Goal: Task Accomplishment & Management: Complete application form

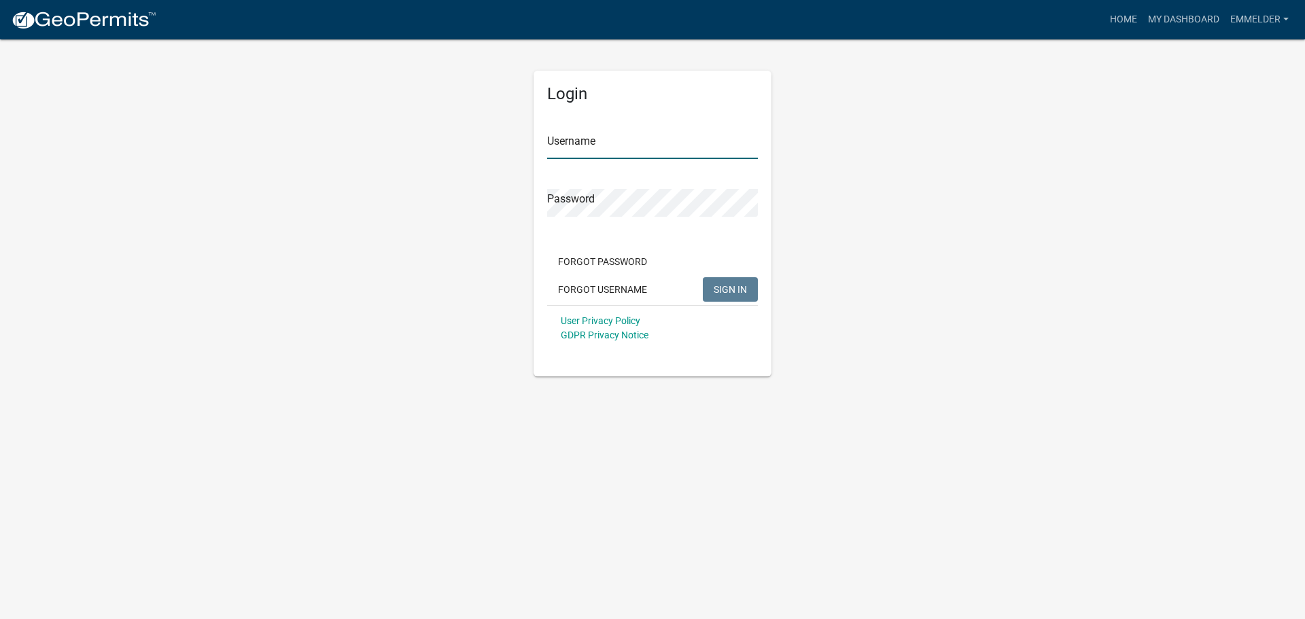
type input "emmelder"
click at [737, 294] on span "SIGN IN" at bounding box center [730, 288] width 33 height 11
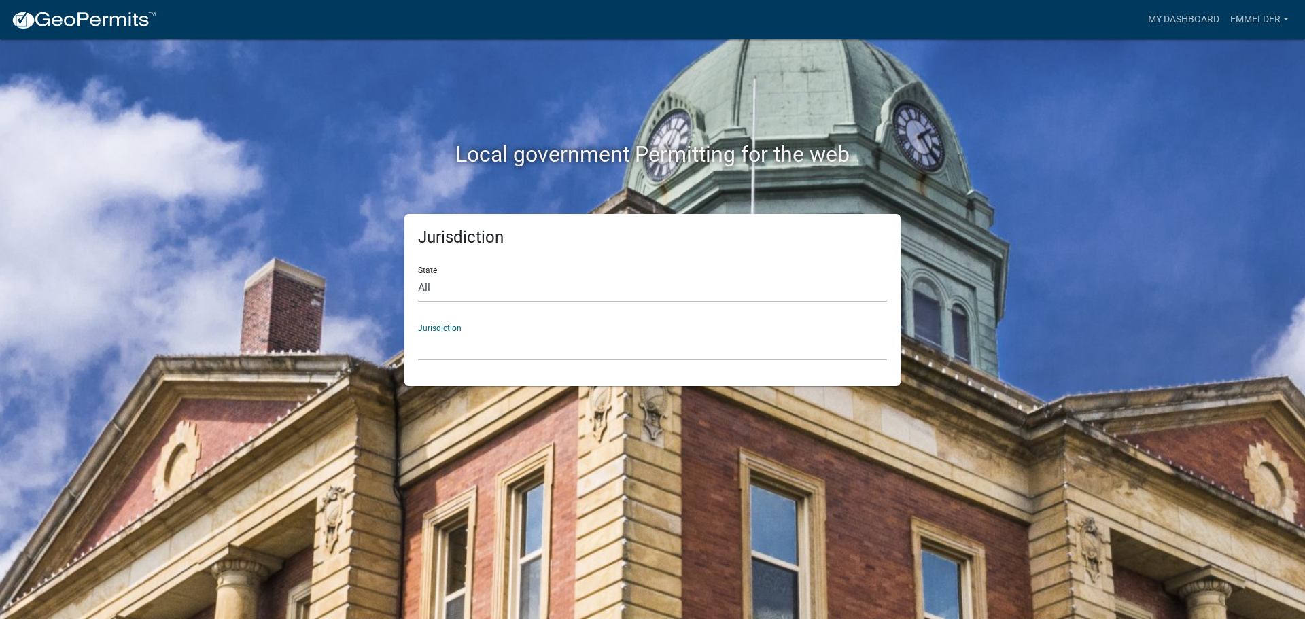
click at [683, 342] on select "[GEOGRAPHIC_DATA], [US_STATE] [GEOGRAPHIC_DATA], [US_STATE][PERSON_NAME][GEOGRA…" at bounding box center [652, 346] width 469 height 28
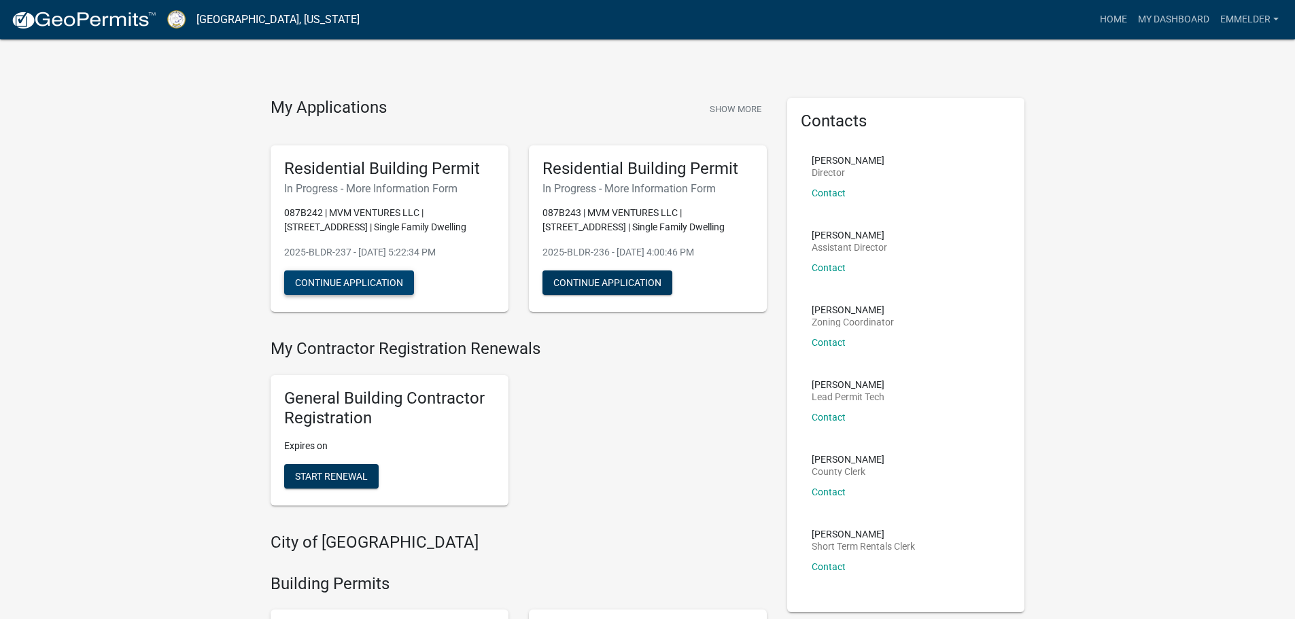
click at [385, 279] on button "Continue Application" at bounding box center [349, 282] width 130 height 24
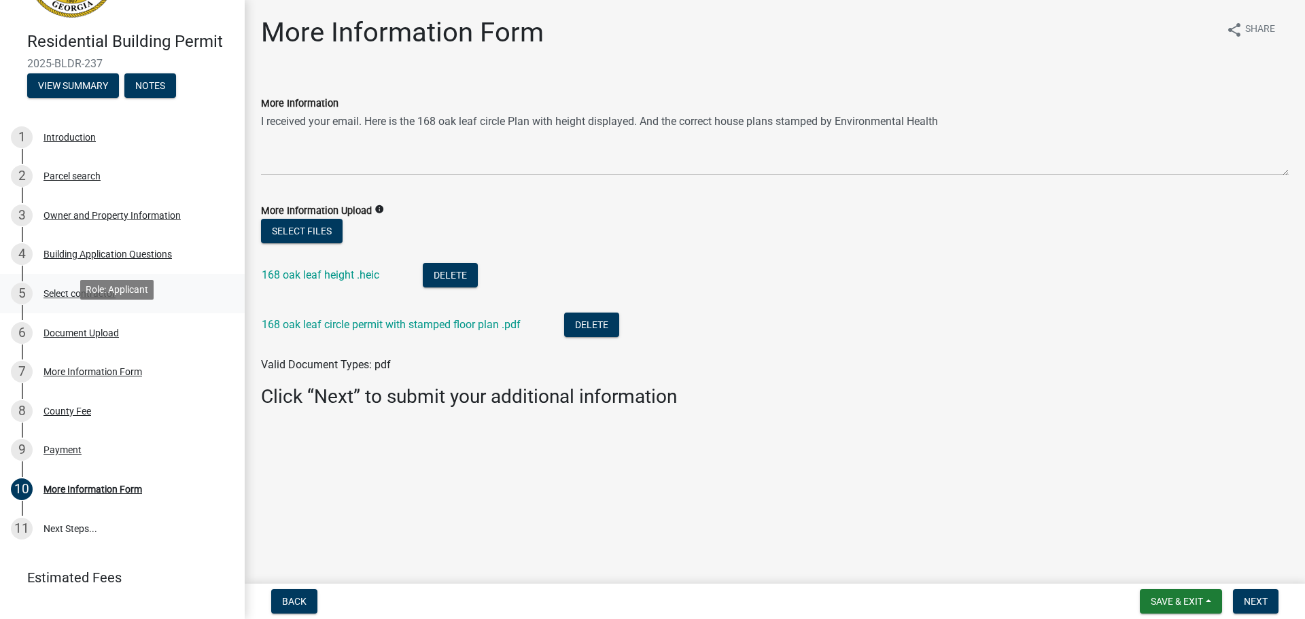
scroll to position [171, 0]
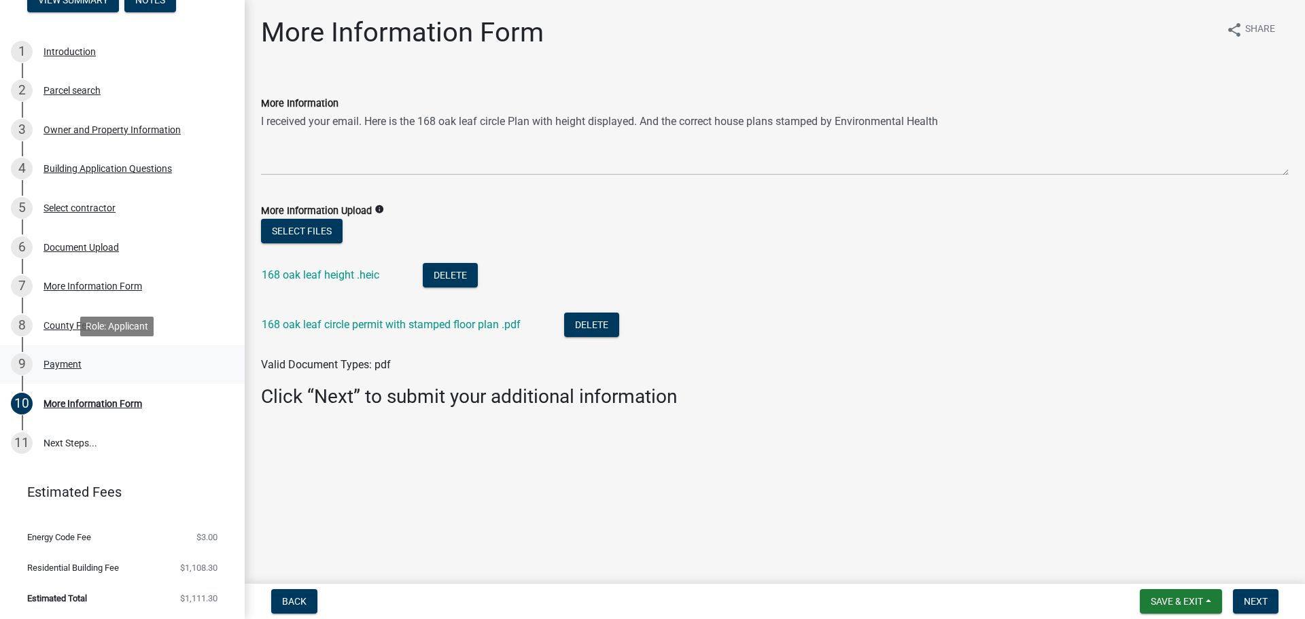
click at [64, 368] on div "Payment" at bounding box center [62, 365] width 38 height 10
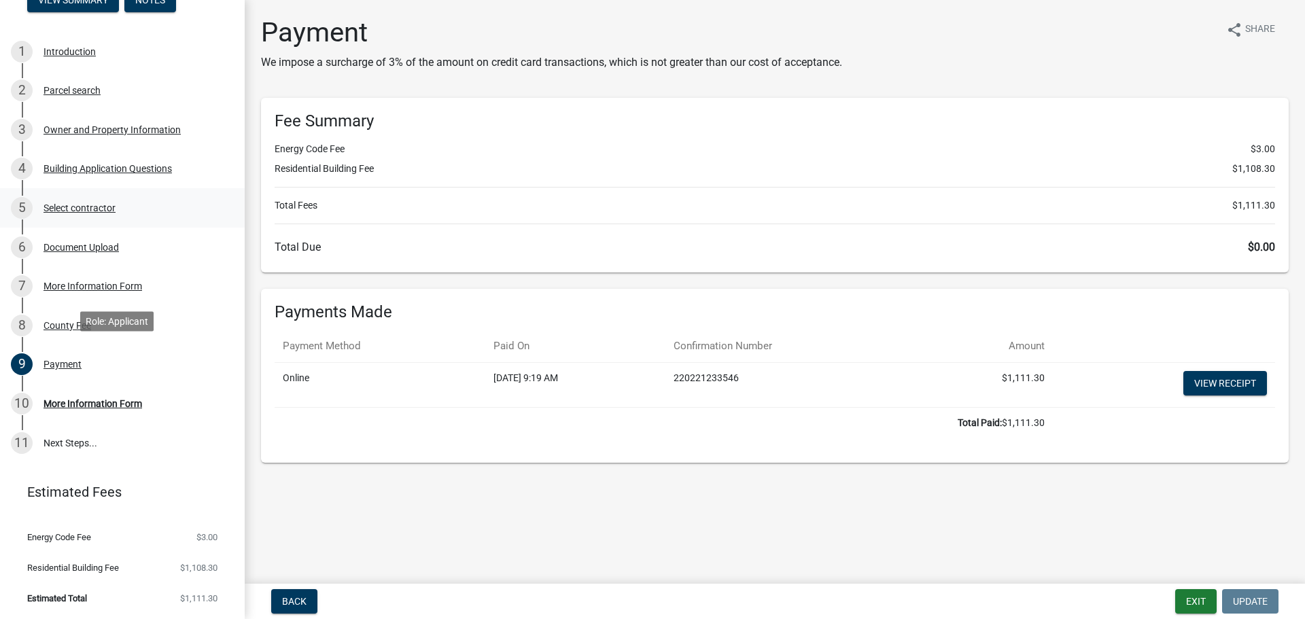
scroll to position [0, 0]
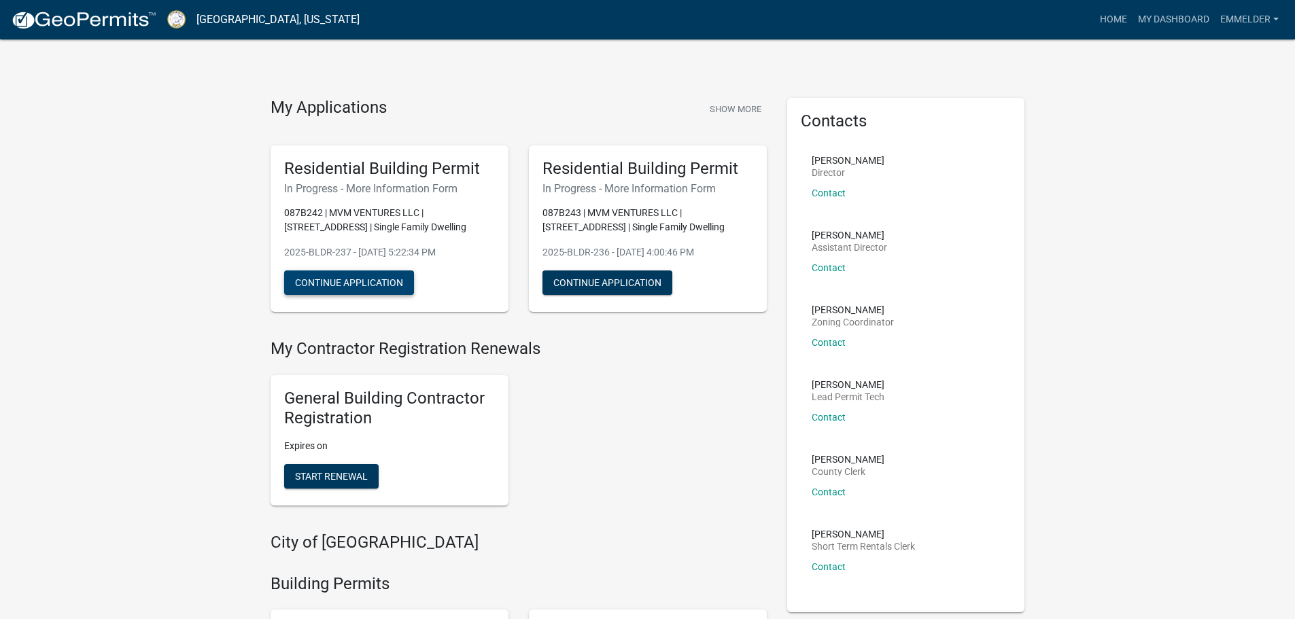
click at [404, 284] on button "Continue Application" at bounding box center [349, 282] width 130 height 24
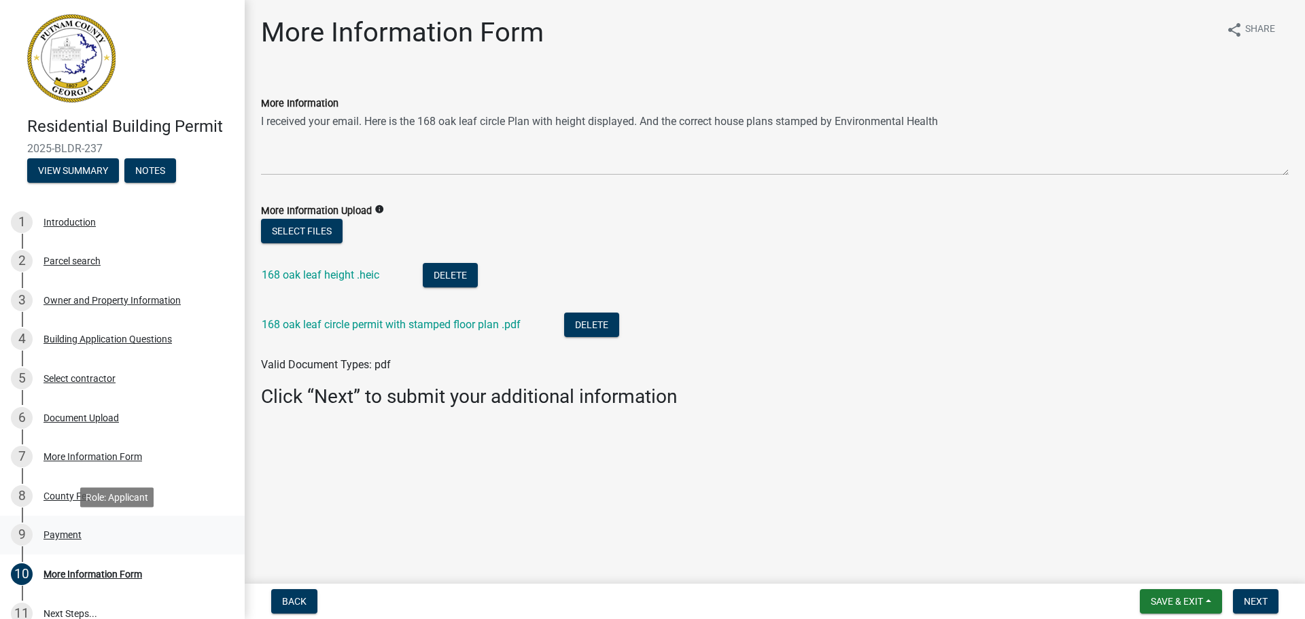
click at [71, 534] on div "Payment" at bounding box center [62, 535] width 38 height 10
